Goal: Task Accomplishment & Management: Use online tool/utility

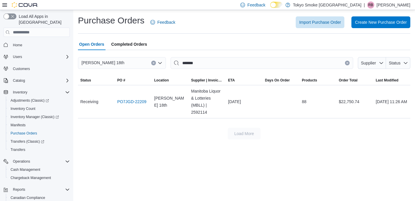
scroll to position [37, 0]
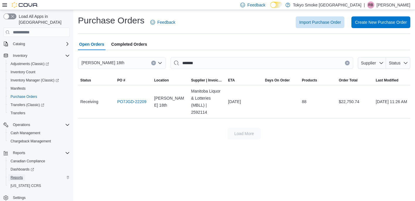
click at [18, 175] on span "Reports" at bounding box center [17, 177] width 12 height 5
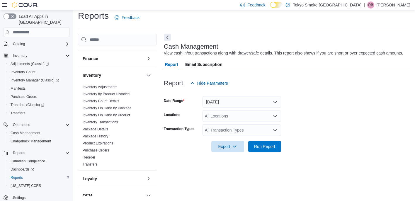
scroll to position [124, 0]
click at [102, 148] on link "Purchase Orders" at bounding box center [96, 150] width 27 height 4
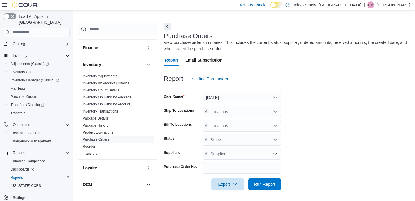
scroll to position [16, 0]
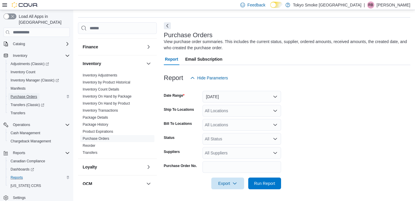
click at [21, 94] on span "Purchase Orders" at bounding box center [24, 96] width 27 height 5
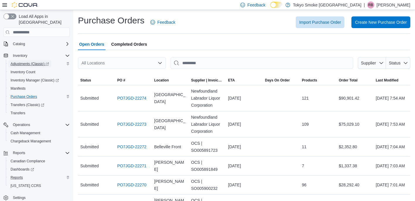
click at [36, 62] on span "Adjustments (Classic)" at bounding box center [30, 64] width 38 height 5
click at [15, 175] on span "Reports" at bounding box center [17, 177] width 12 height 5
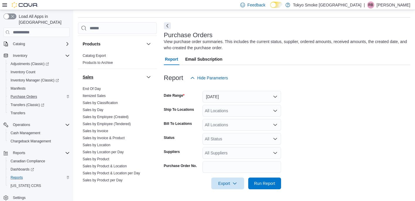
scroll to position [324, 0]
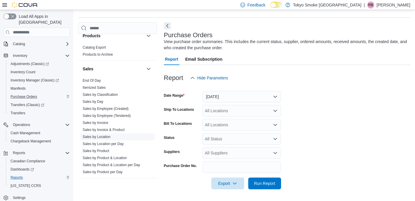
click at [102, 135] on link "Sales by Location" at bounding box center [97, 137] width 28 height 4
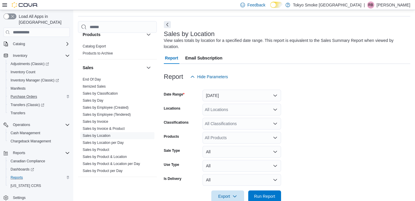
scroll to position [20, 0]
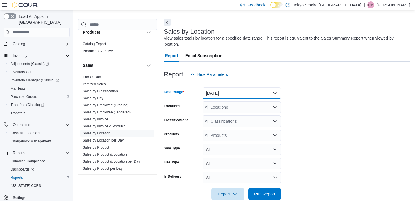
click at [244, 93] on button "[DATE]" at bounding box center [242, 93] width 79 height 12
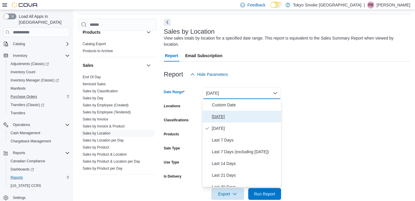
click at [233, 114] on span "[DATE]" at bounding box center [245, 116] width 67 height 7
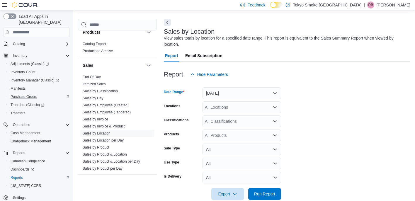
click at [238, 107] on div "All Locations" at bounding box center [242, 108] width 79 height 12
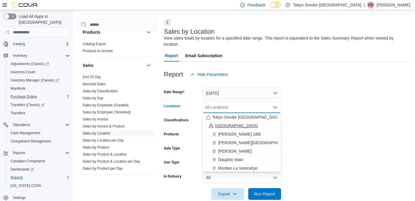
click at [232, 126] on span "[GEOGRAPHIC_DATA]" at bounding box center [236, 126] width 43 height 6
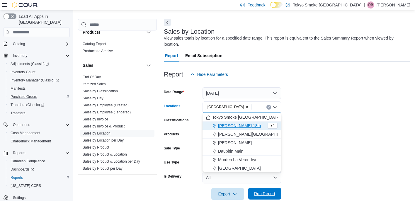
click at [273, 195] on span "Run Report" at bounding box center [264, 194] width 21 height 6
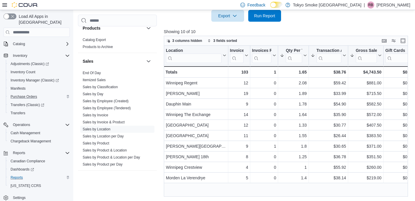
scroll to position [198, 0]
click at [268, 18] on span "Run Report" at bounding box center [264, 15] width 21 height 6
